Goal: Register for event/course

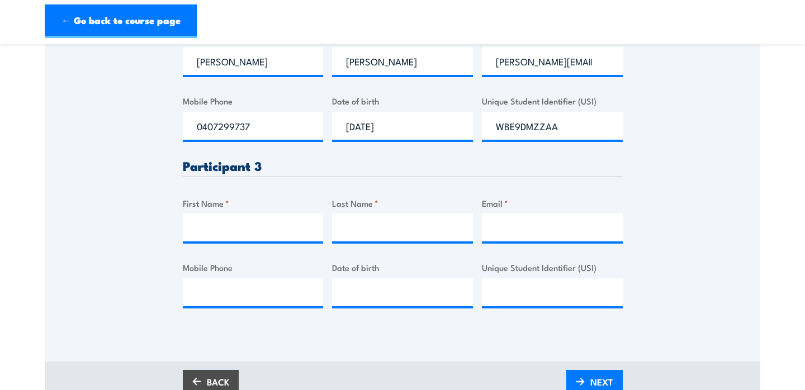
scroll to position [557, 0]
click at [241, 292] on input "Mobile Phone" at bounding box center [253, 292] width 141 height 28
paste input "0414286897"
type input "0414286897"
click at [257, 231] on input "First Name *" at bounding box center [253, 227] width 141 height 28
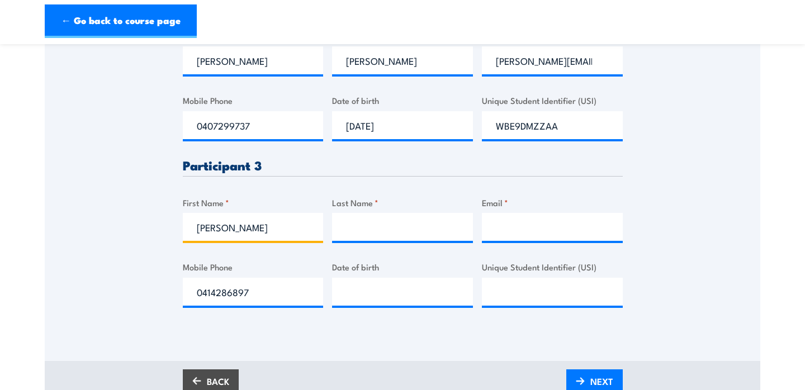
type input "[PERSON_NAME]"
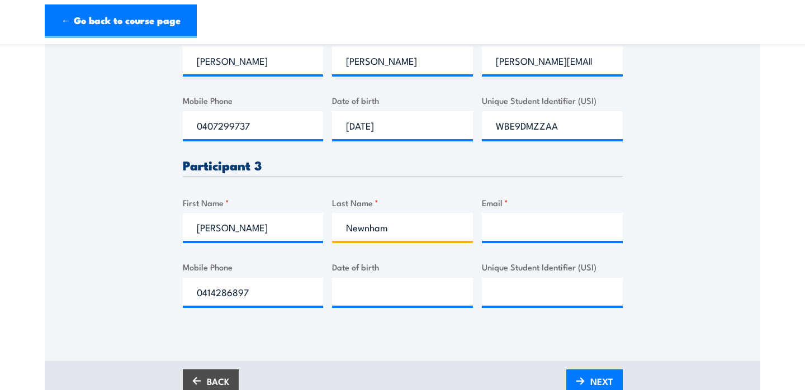
type input "Newnham"
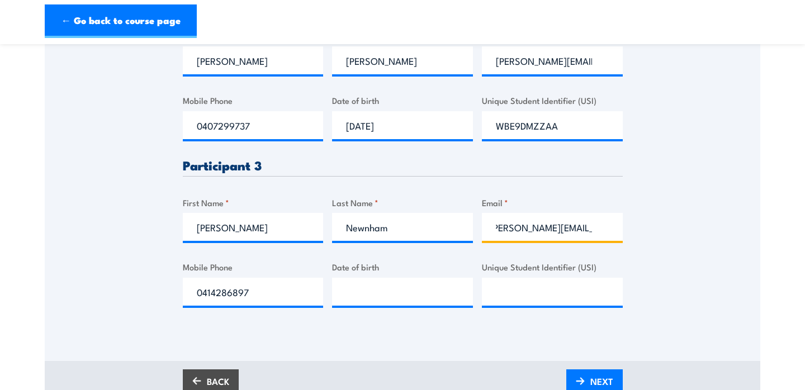
scroll to position [0, 14]
type input "[PERSON_NAME][EMAIL_ADDRESS][DOMAIN_NAME]"
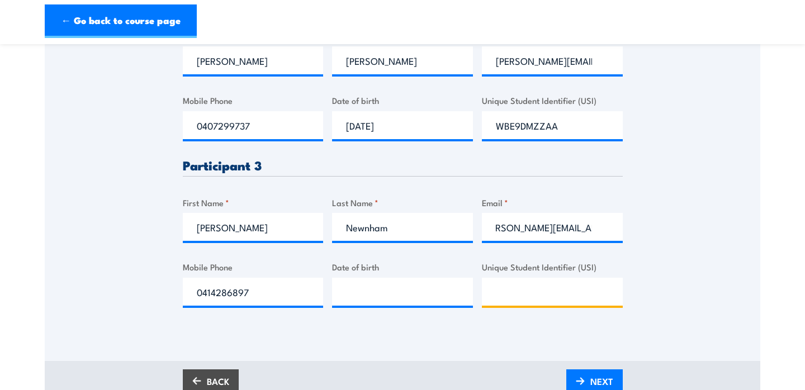
scroll to position [0, 0]
click at [510, 290] on input "Unique Student Identifier (USI)" at bounding box center [552, 292] width 141 height 28
type input "MV2SJ35F3H"
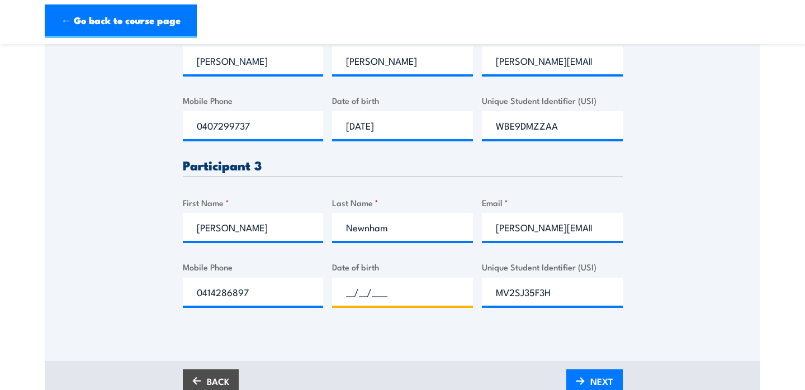
click at [347, 301] on input "__/__/____" at bounding box center [402, 292] width 141 height 28
type input "[DATE]"
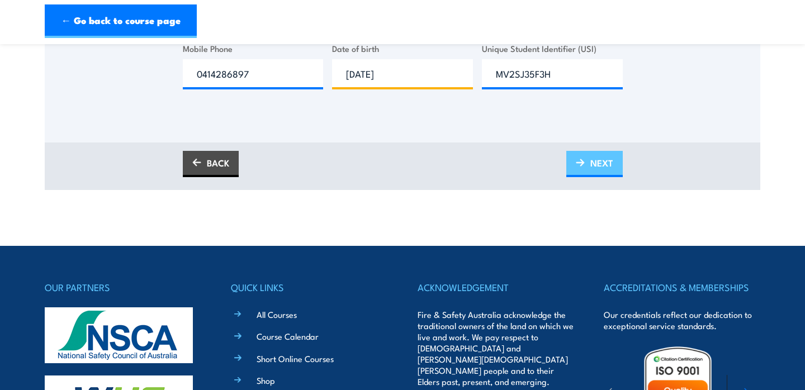
scroll to position [779, 0]
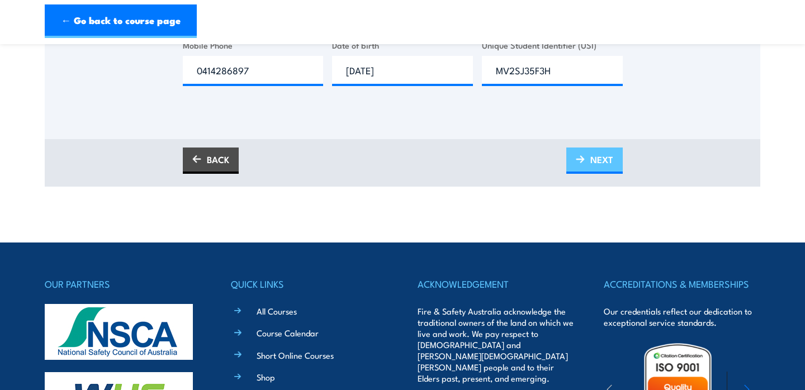
click at [597, 157] on span "NEXT" at bounding box center [601, 160] width 23 height 30
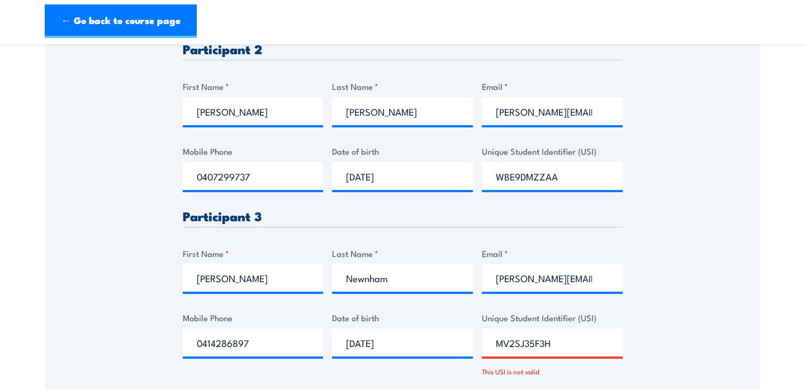
scroll to position [584, 0]
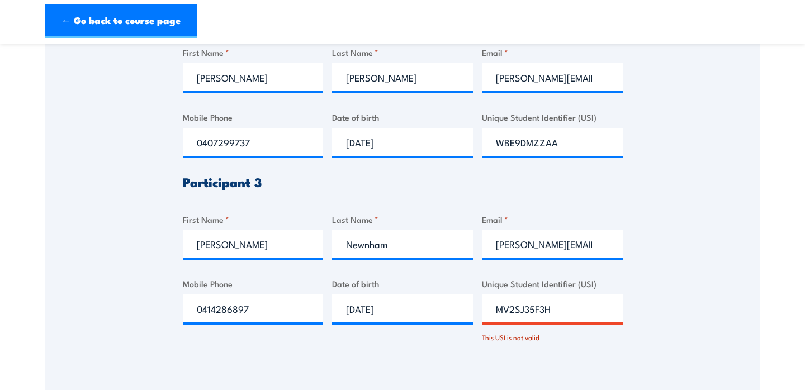
click at [566, 317] on input "MV2SJ35F3H" at bounding box center [552, 309] width 141 height 28
type input "MV2SJ35F3H"
drag, startPoint x: 584, startPoint y: 306, endPoint x: 400, endPoint y: 309, distance: 184.5
click at [400, 309] on div "Please provide names and contact details for each of the participants below. No…" at bounding box center [403, 83] width 440 height 559
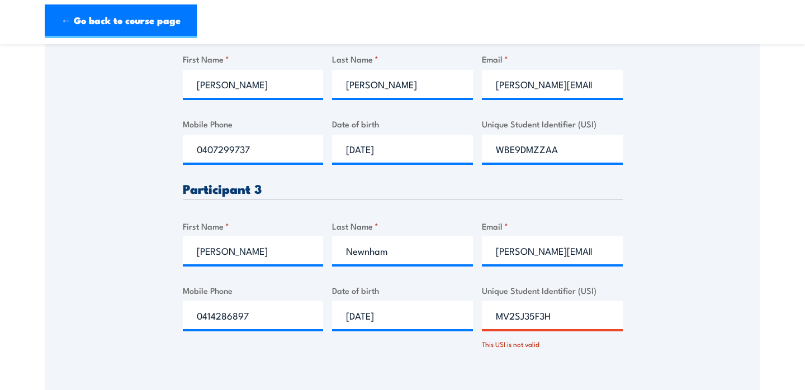
scroll to position [579, 0]
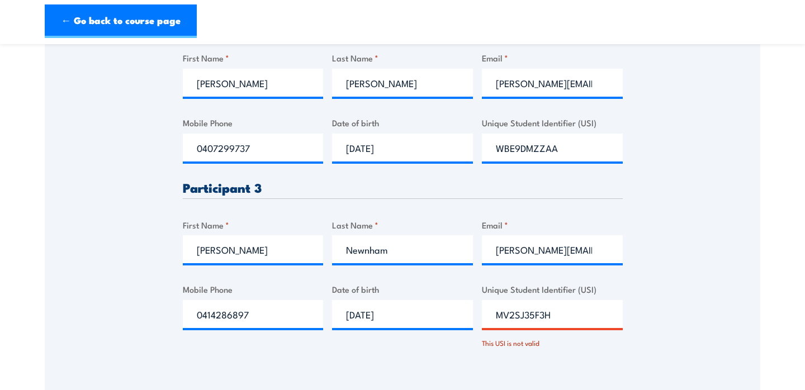
click at [582, 318] on input "MV2SJ35F3H" at bounding box center [552, 314] width 141 height 28
type input "M"
type input "MV2SJ35F3H"
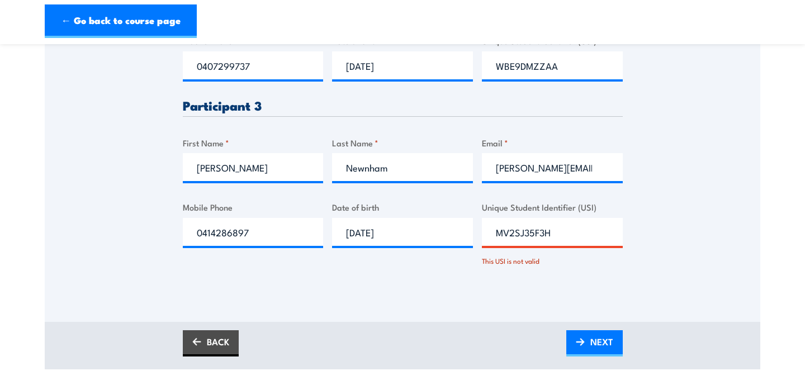
scroll to position [670, 0]
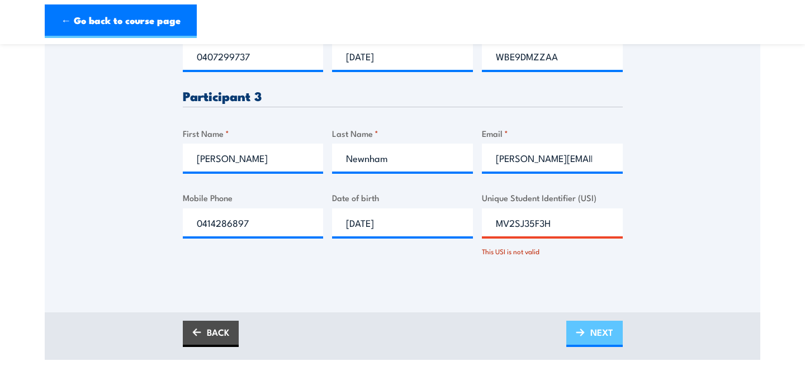
click at [611, 325] on span "NEXT" at bounding box center [601, 332] width 23 height 30
click at [497, 226] on input "MV2SJ35F3H" at bounding box center [552, 222] width 141 height 28
click input "Submit" at bounding box center [0, 0] width 0 height 0
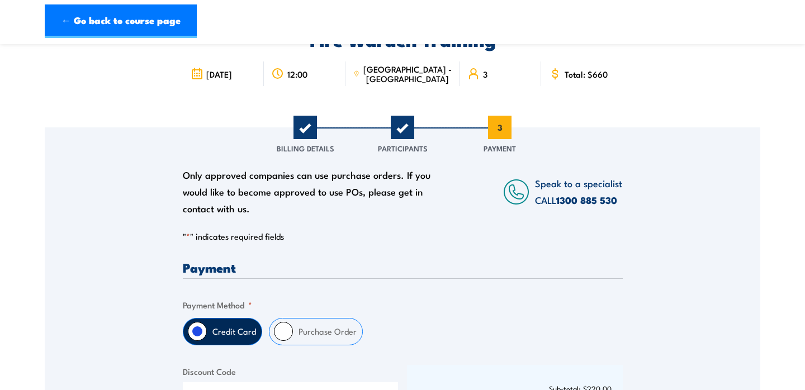
click at [562, 225] on html "← Go back to course page Fire Warden Training [DATE] 12:00 3 Total: $660" at bounding box center [402, 128] width 805 height 390
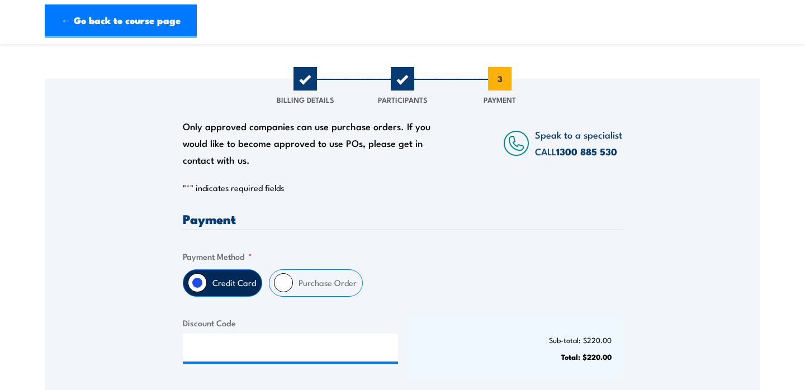
scroll to position [120, 0]
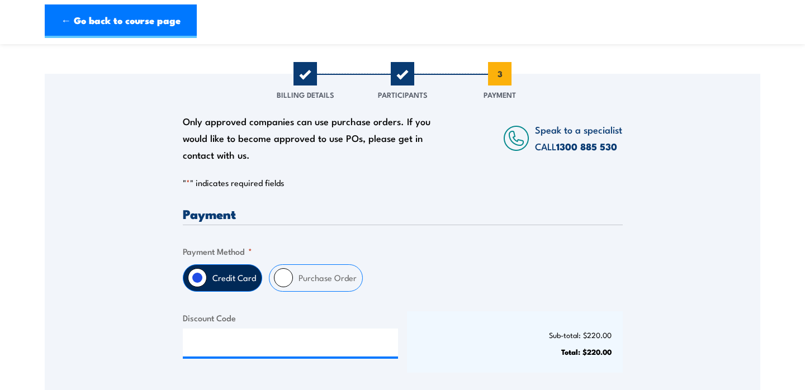
click at [281, 281] on input "Purchase Order" at bounding box center [283, 277] width 19 height 19
radio input "true"
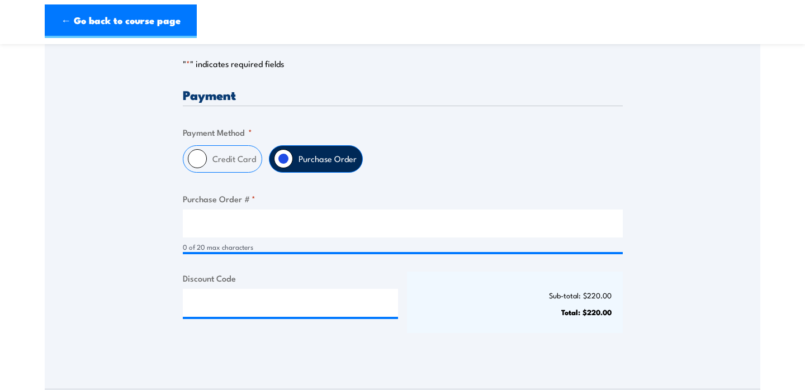
scroll to position [241, 0]
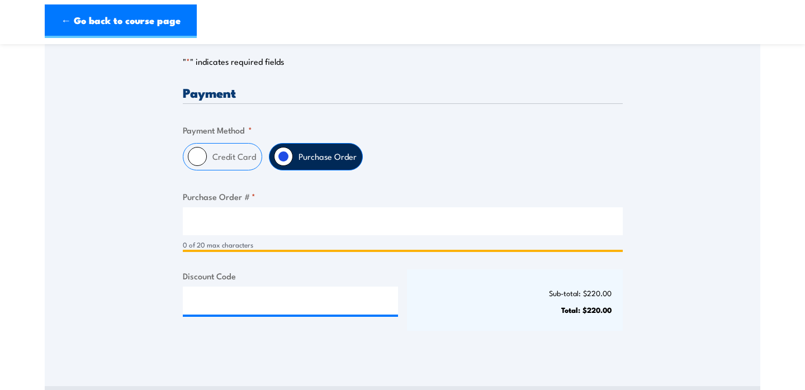
click at [211, 220] on input "Purchase Order # *" at bounding box center [403, 221] width 440 height 28
paste input "50742372"
type input "50742372"
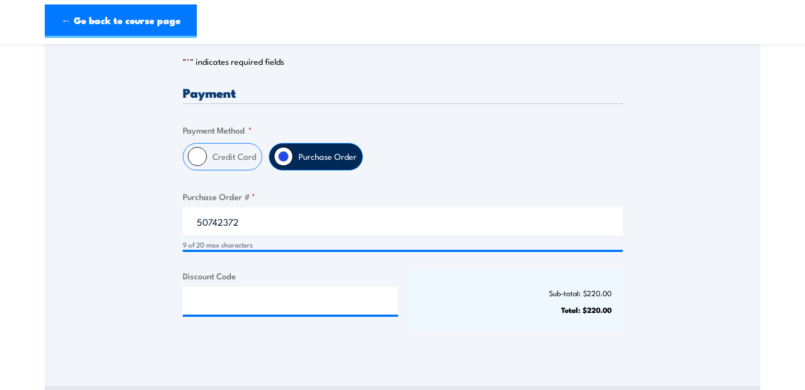
click at [84, 243] on div "Only approved companies can use purchase orders. If you would like to become ap…" at bounding box center [402, 153] width 715 height 402
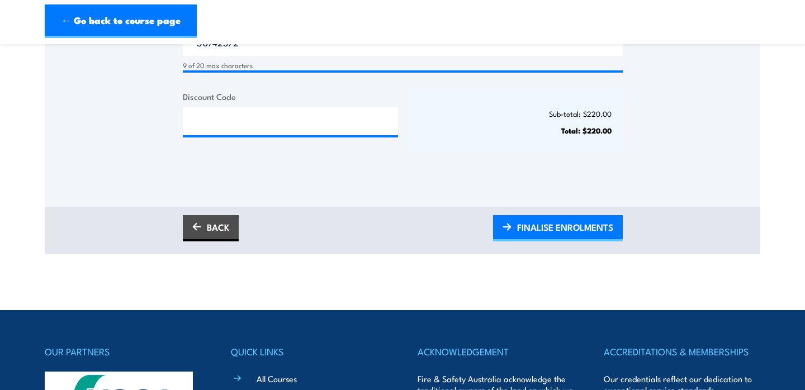
scroll to position [423, 0]
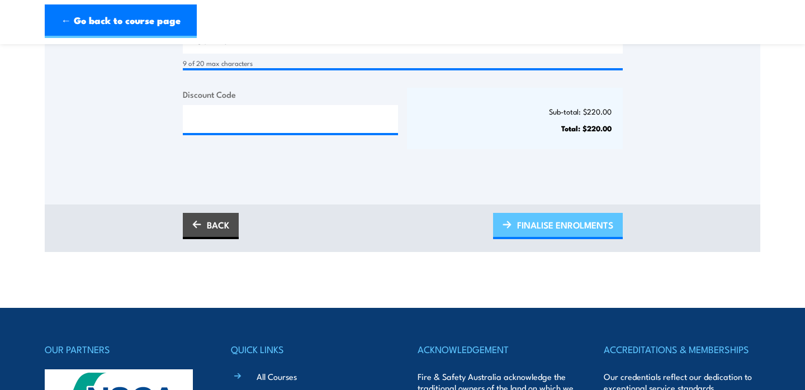
click at [580, 231] on span "FINALISE ENROLMENTS" at bounding box center [565, 225] width 96 height 30
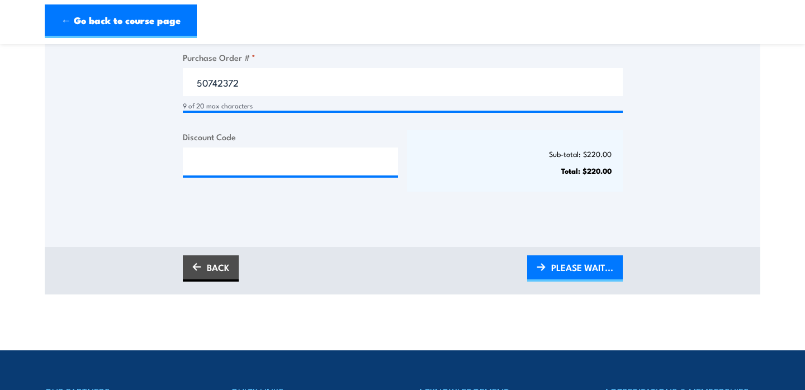
scroll to position [383, 0]
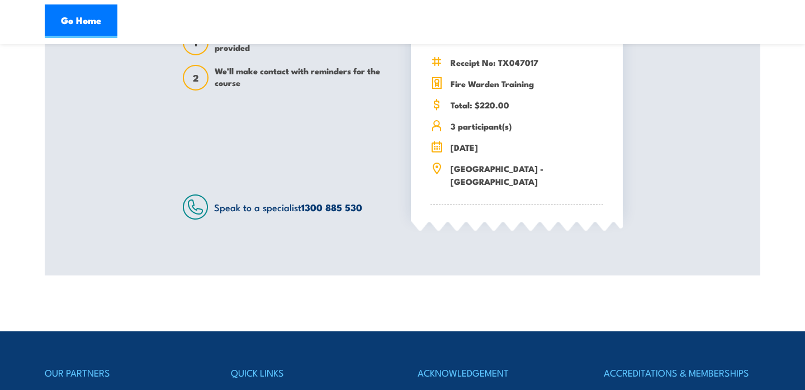
scroll to position [345, 0]
